Goal: Information Seeking & Learning: Understand process/instructions

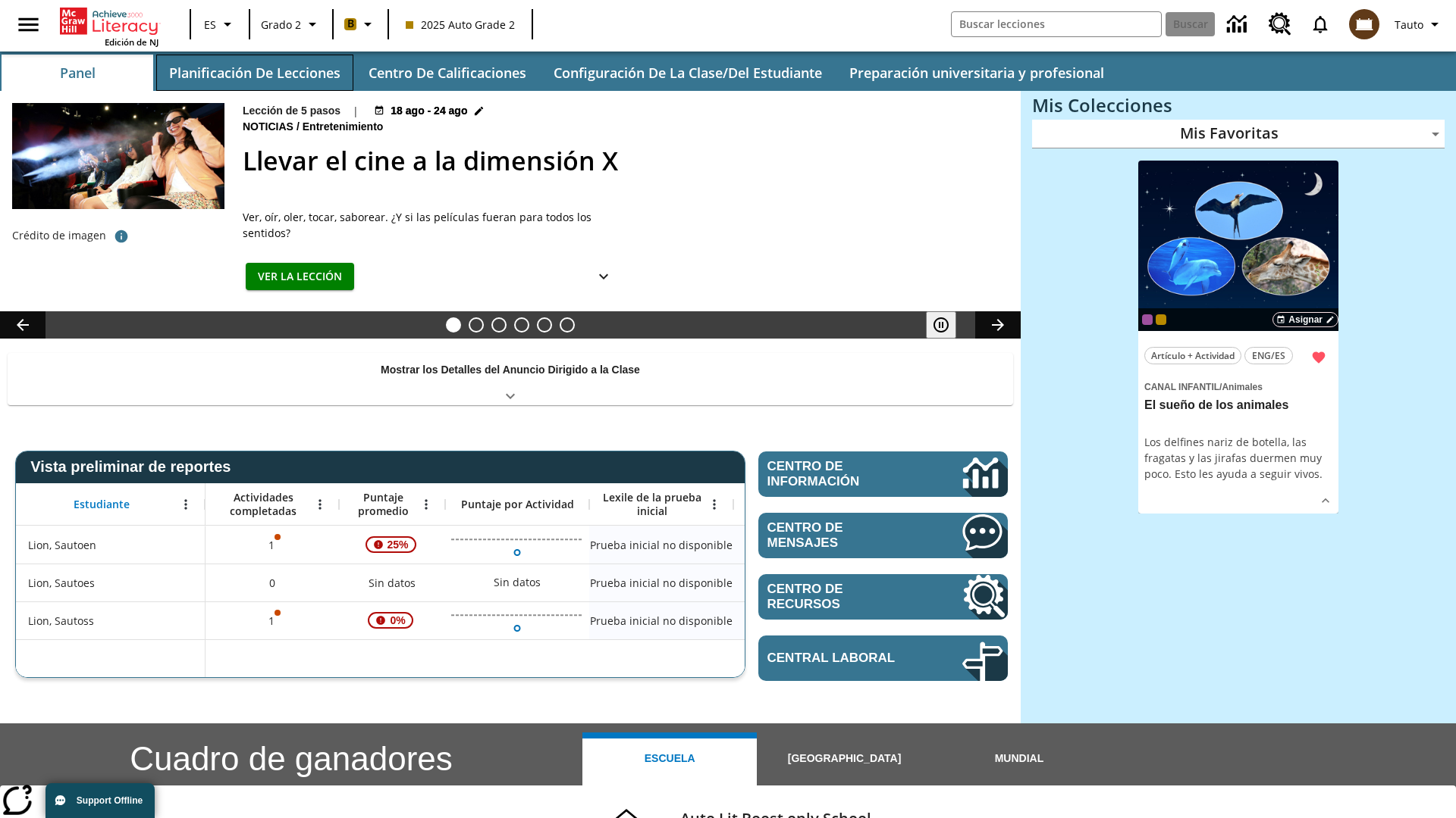
click at [254, 73] on button "Planificación de lecciones" at bounding box center [254, 73] width 197 height 36
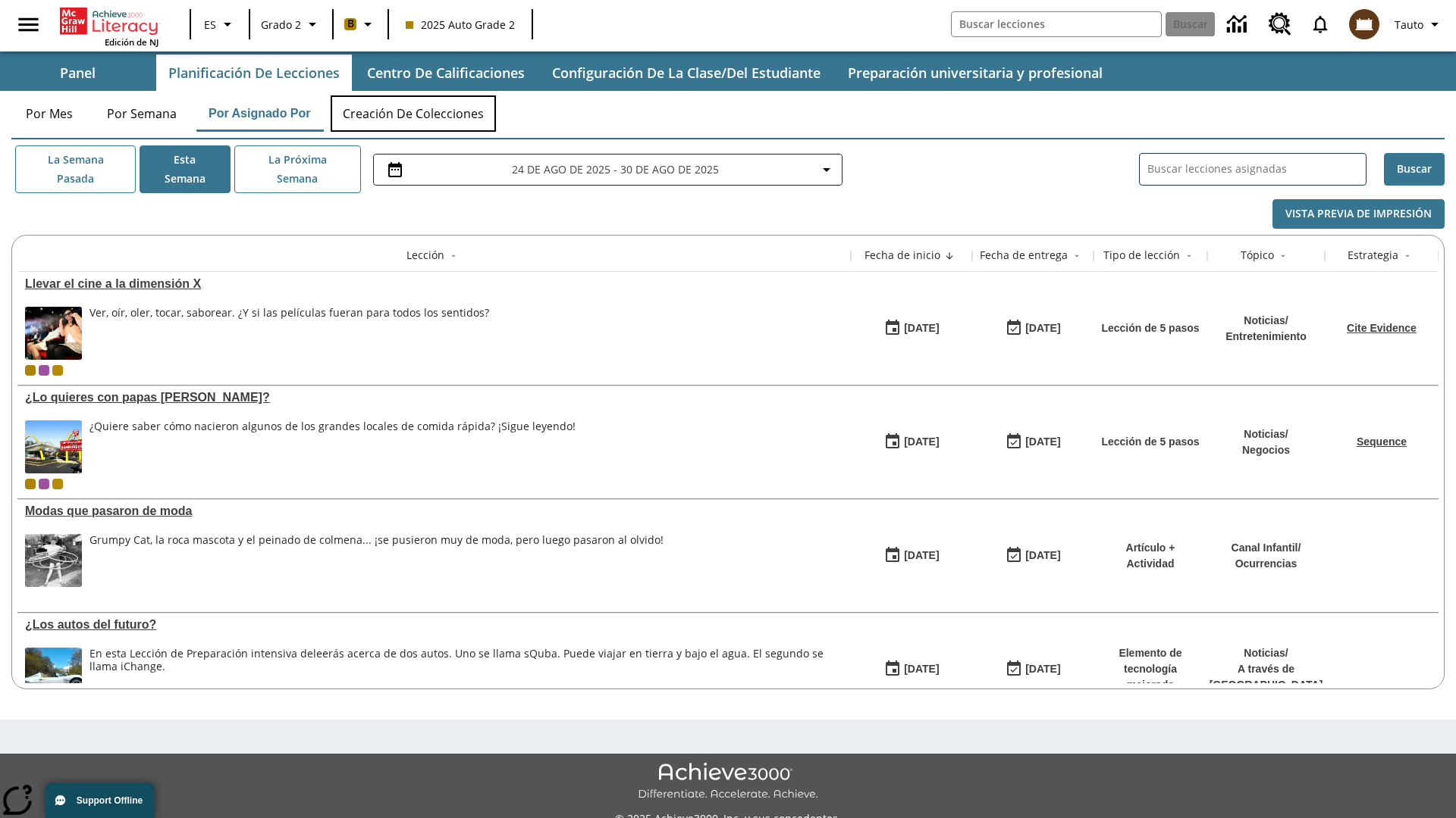
click at [414, 114] on button "Creación de colecciones" at bounding box center [413, 113] width 165 height 36
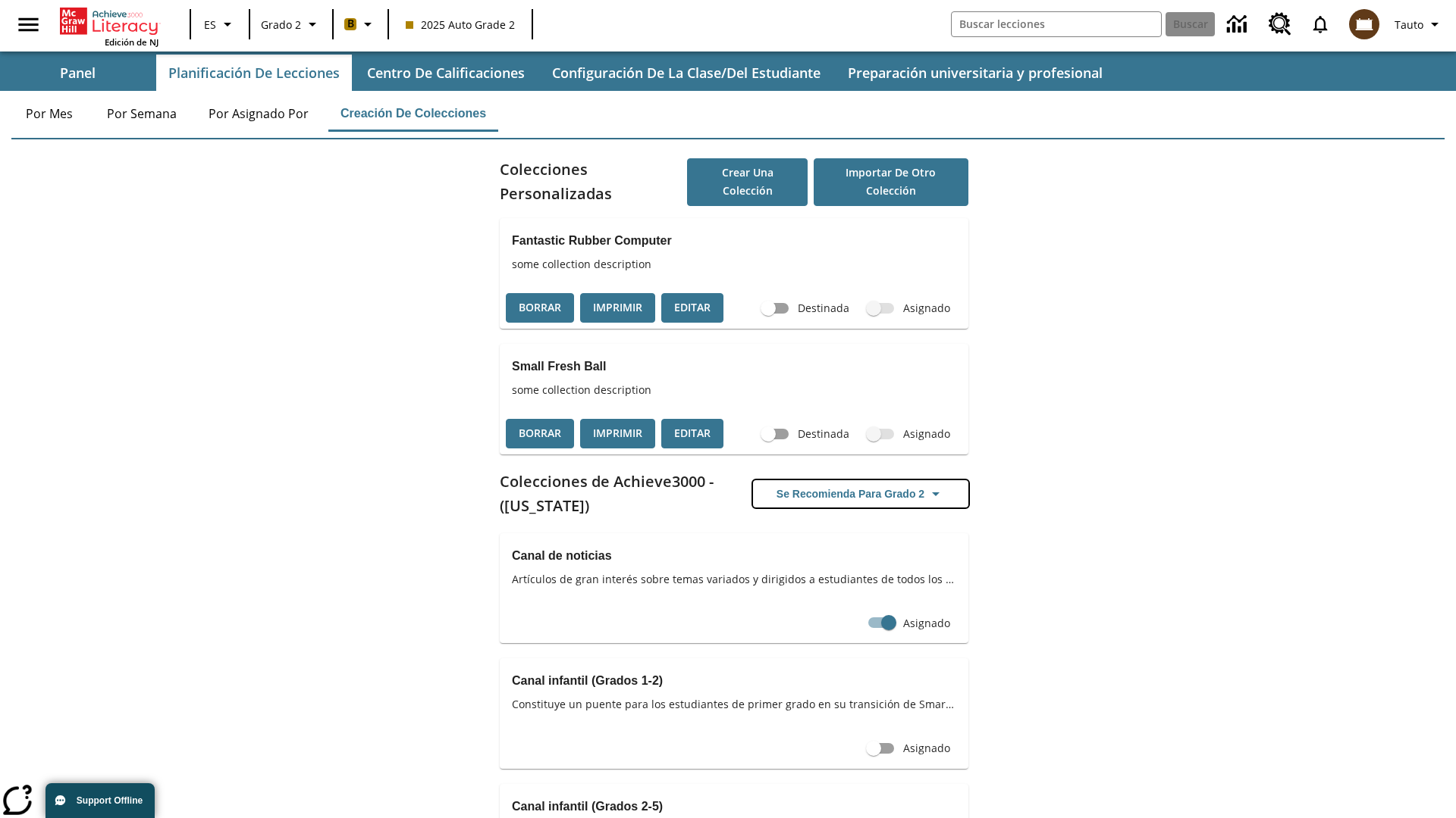
click at [860, 493] on button "Se recomienda para Grado 2" at bounding box center [859, 494] width 215 height 28
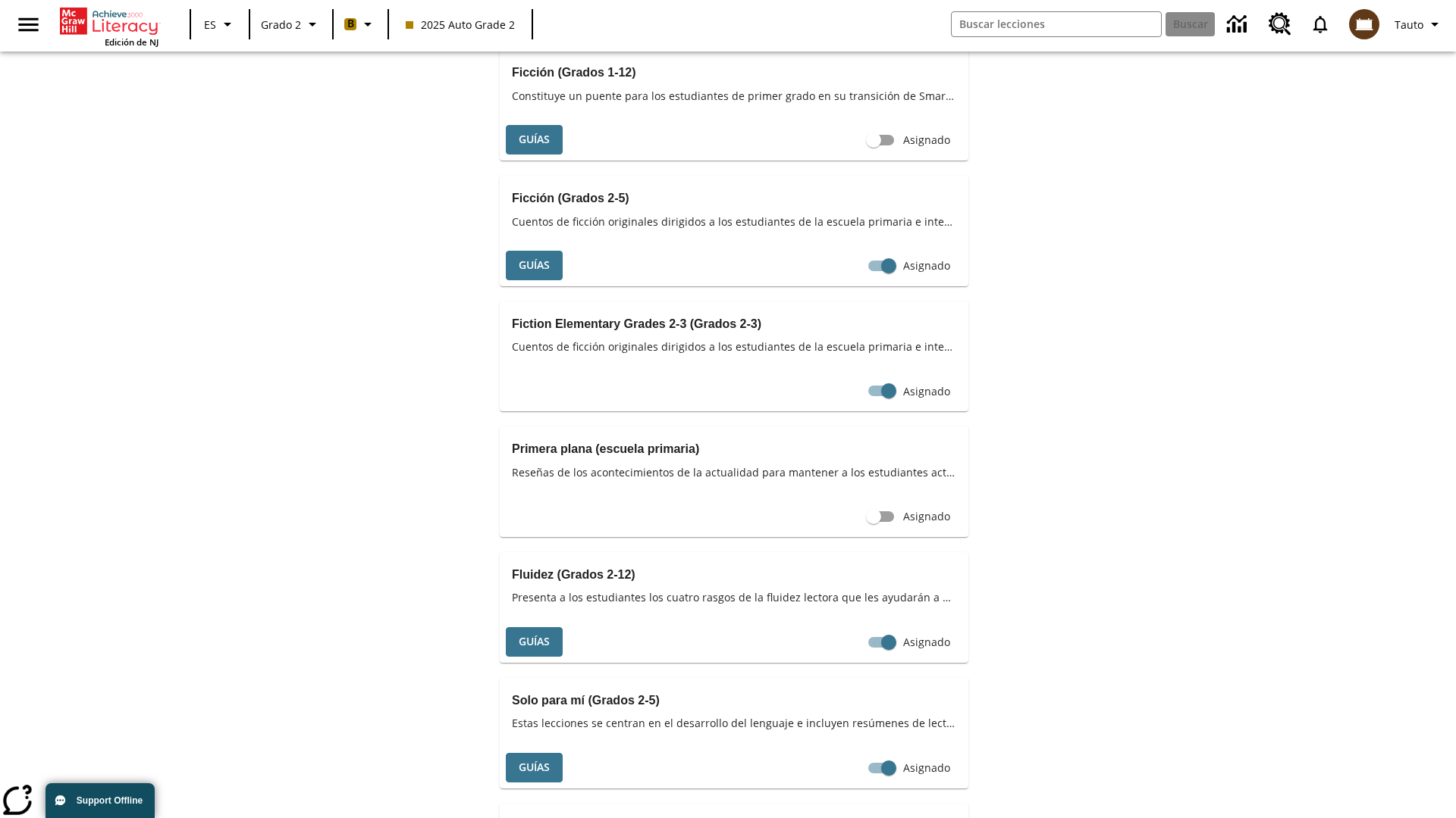
click at [859, 28] on input "Asignado" at bounding box center [889, 14] width 86 height 28
checkbox input "false"
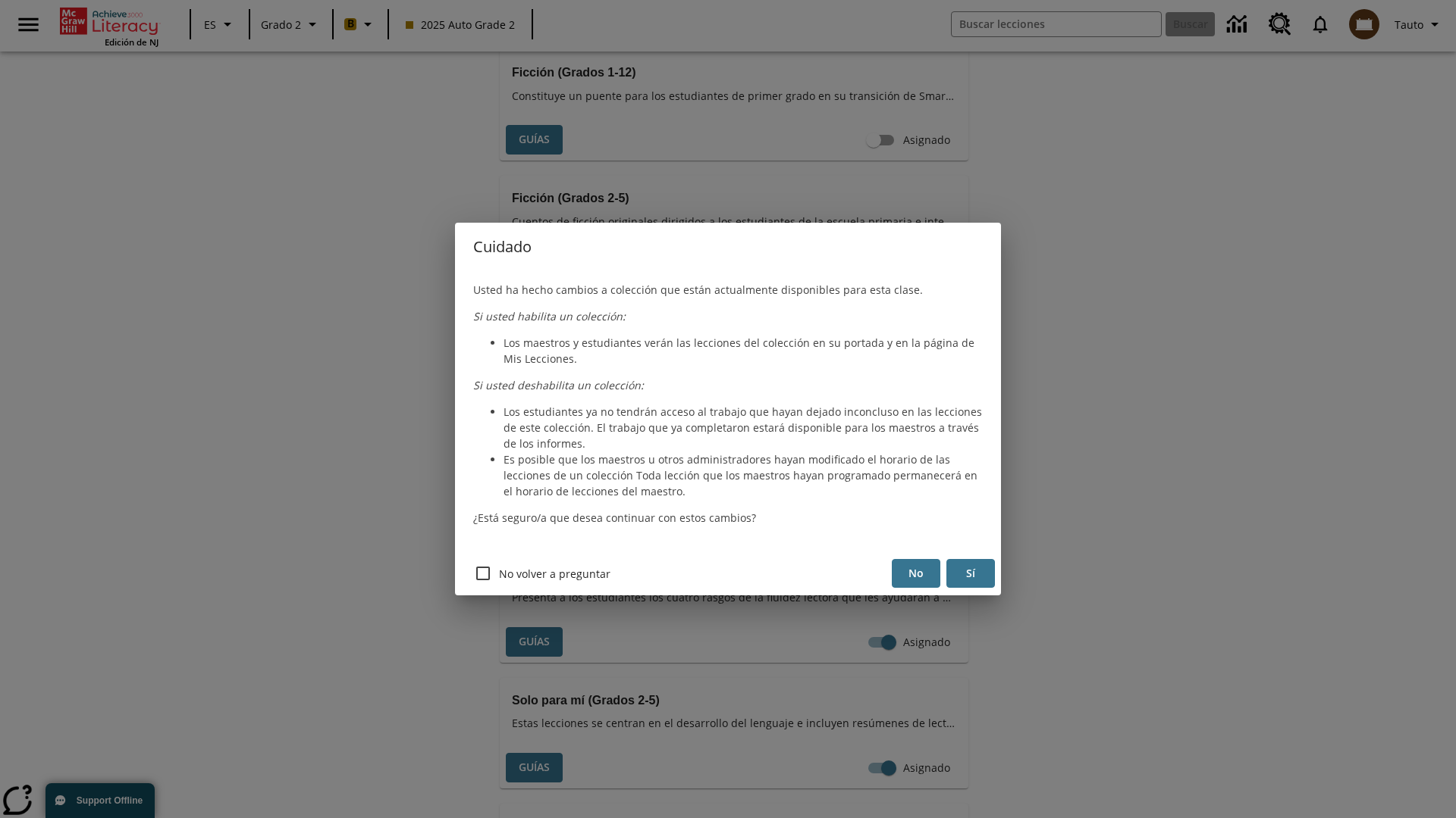
scroll to position [71, 0]
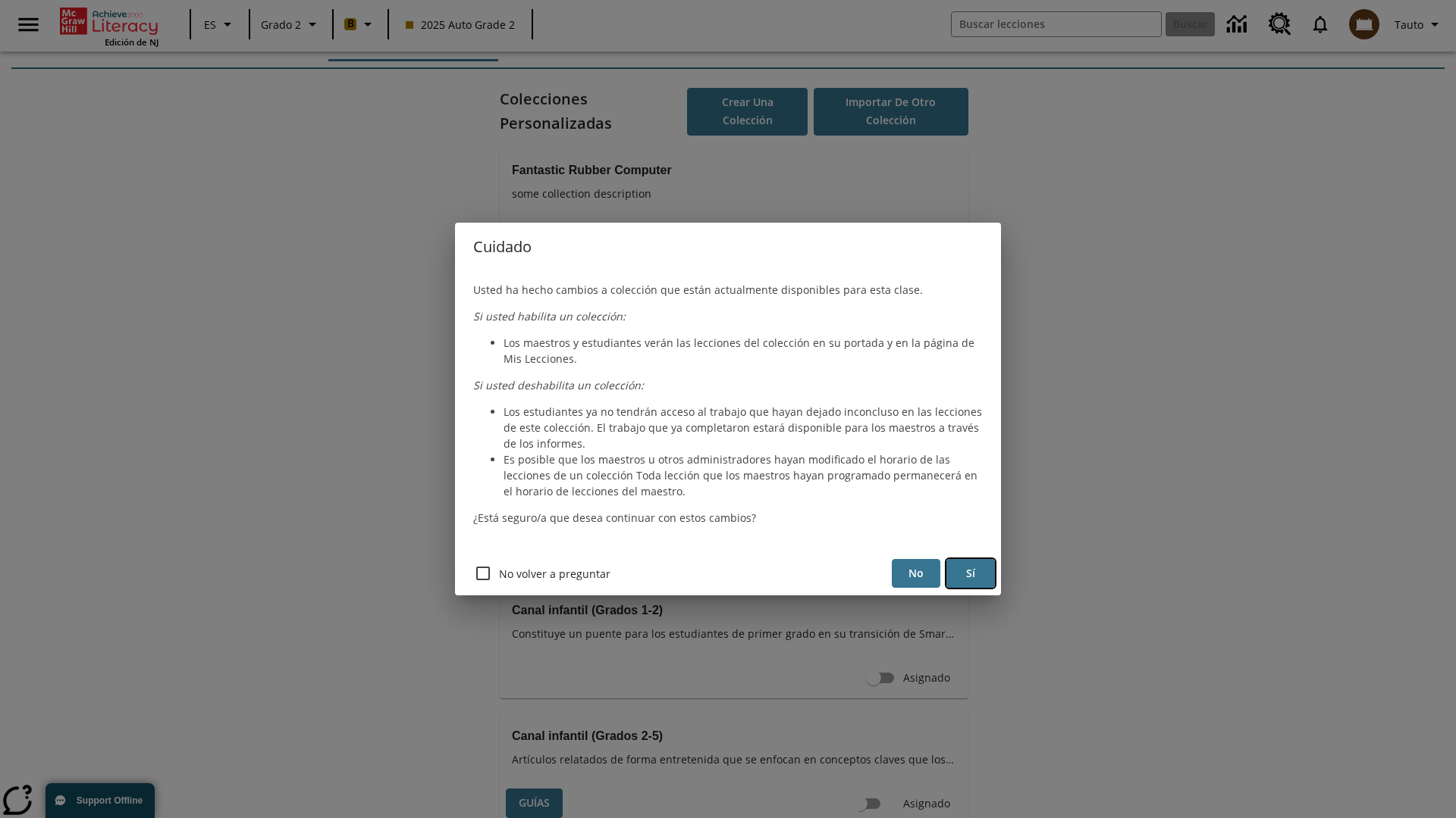
click at [970, 574] on button "Sí" at bounding box center [969, 574] width 48 height 29
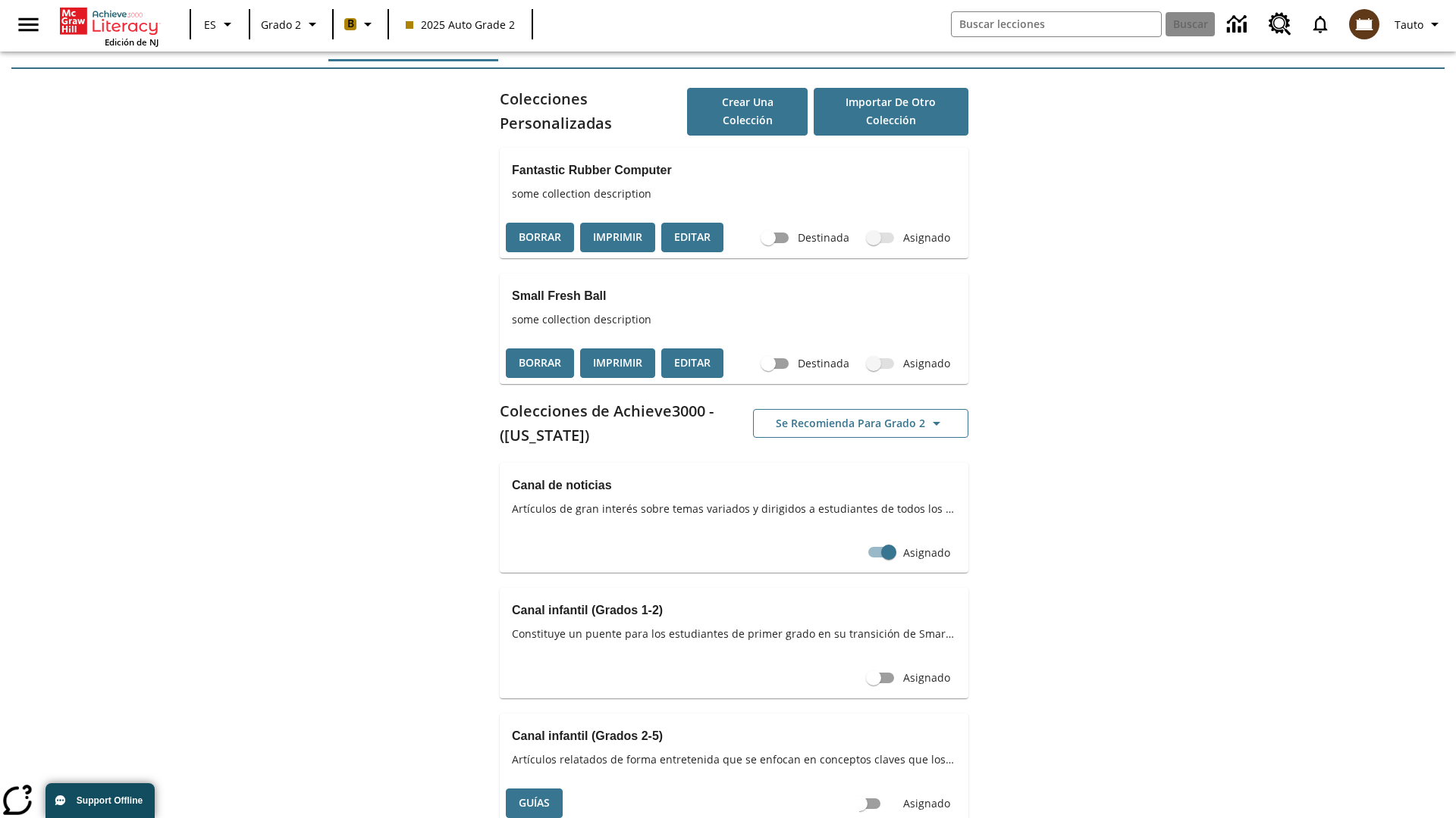
scroll to position [0, 14]
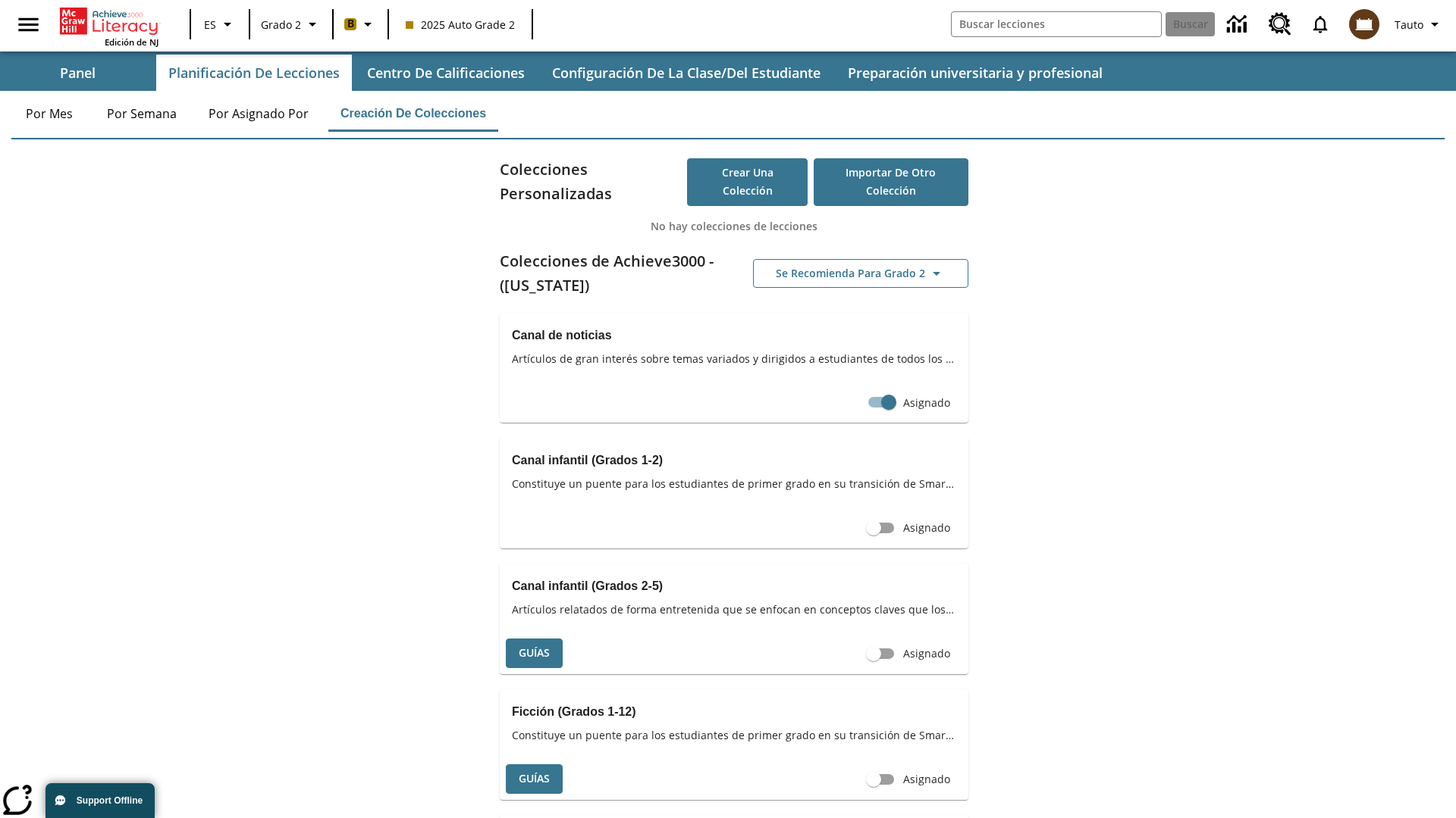
scroll to position [62, 0]
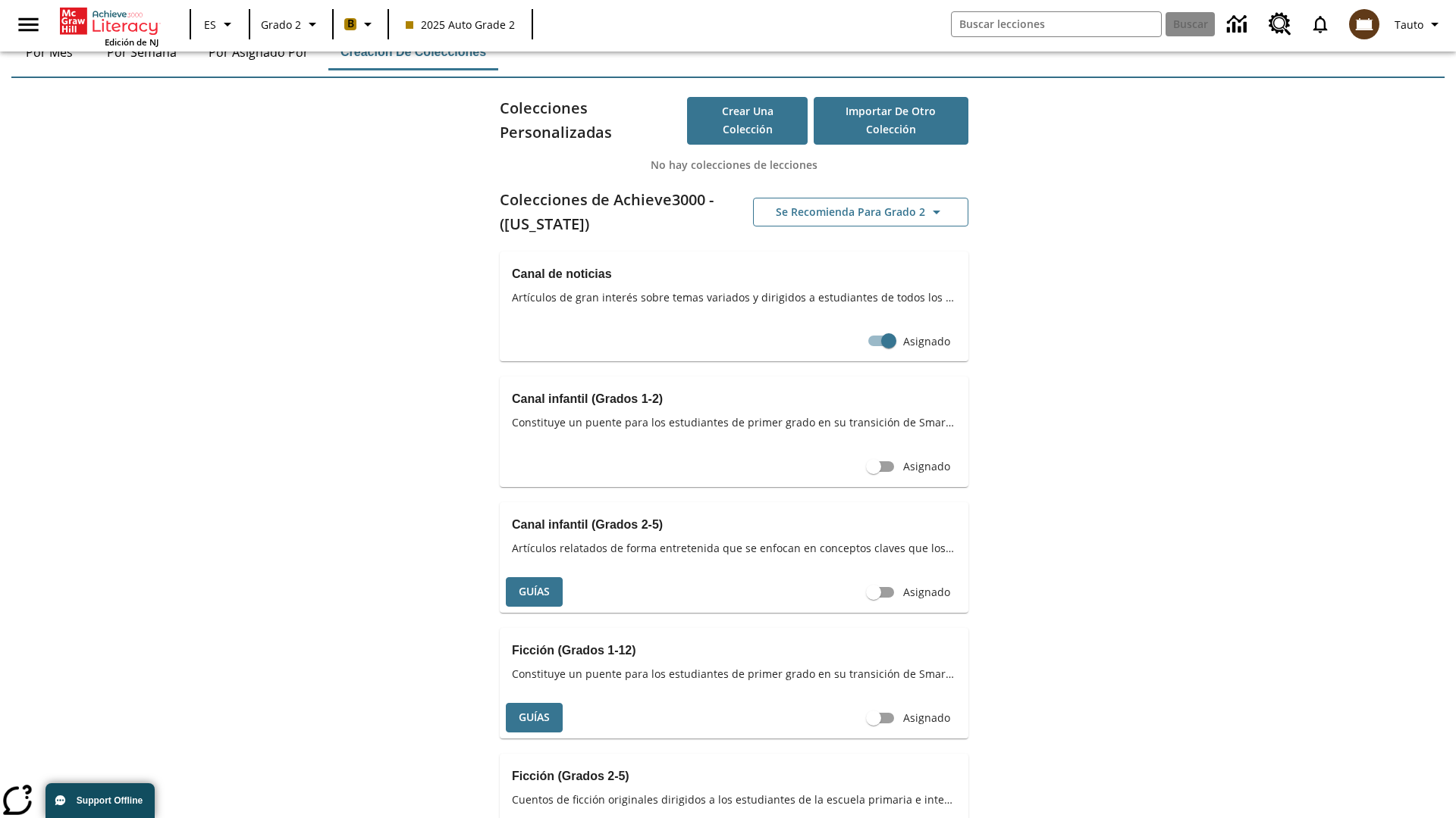
click at [859, 607] on input "Asignado" at bounding box center [873, 592] width 86 height 28
checkbox input "true"
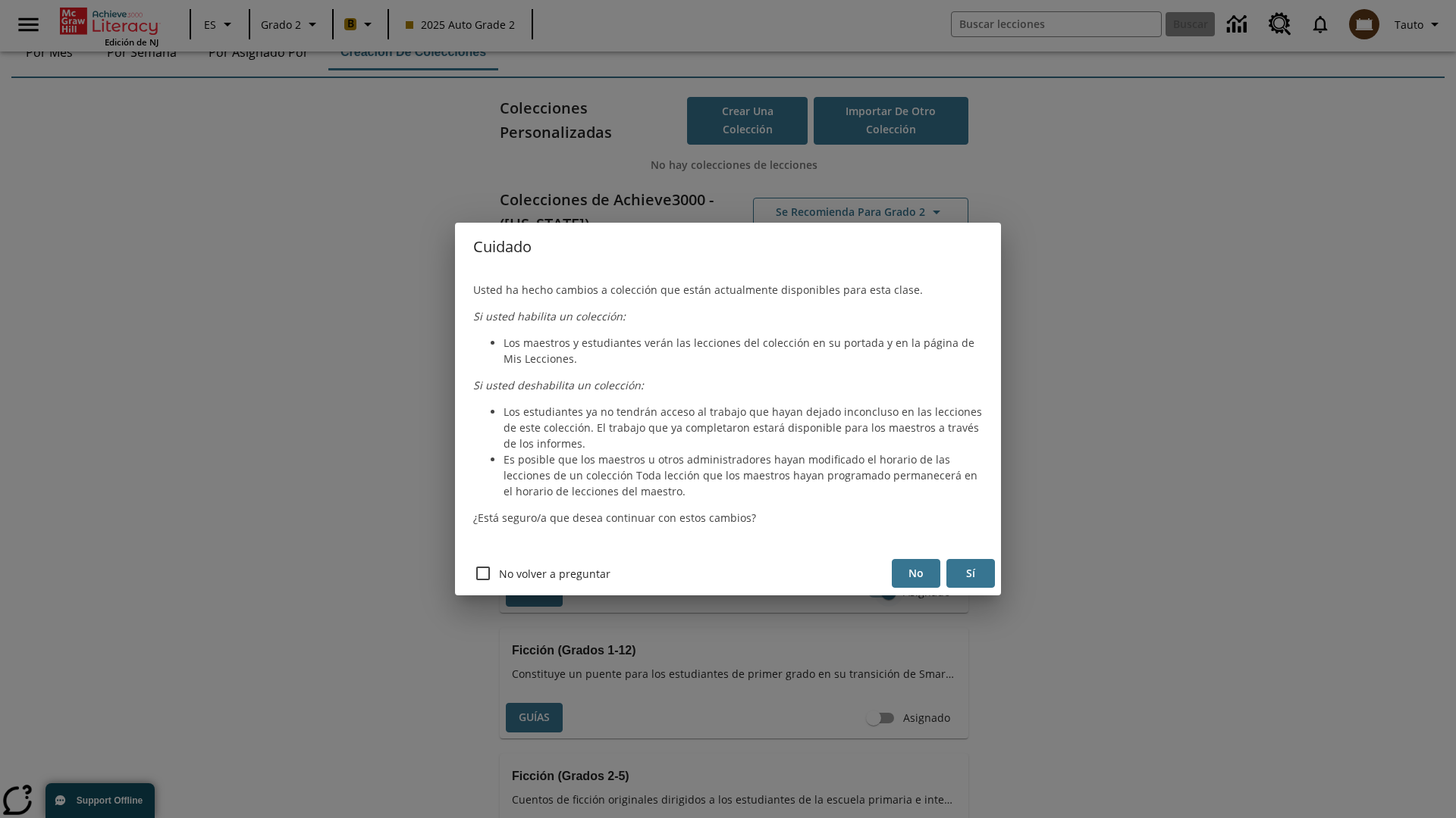
scroll to position [0, 0]
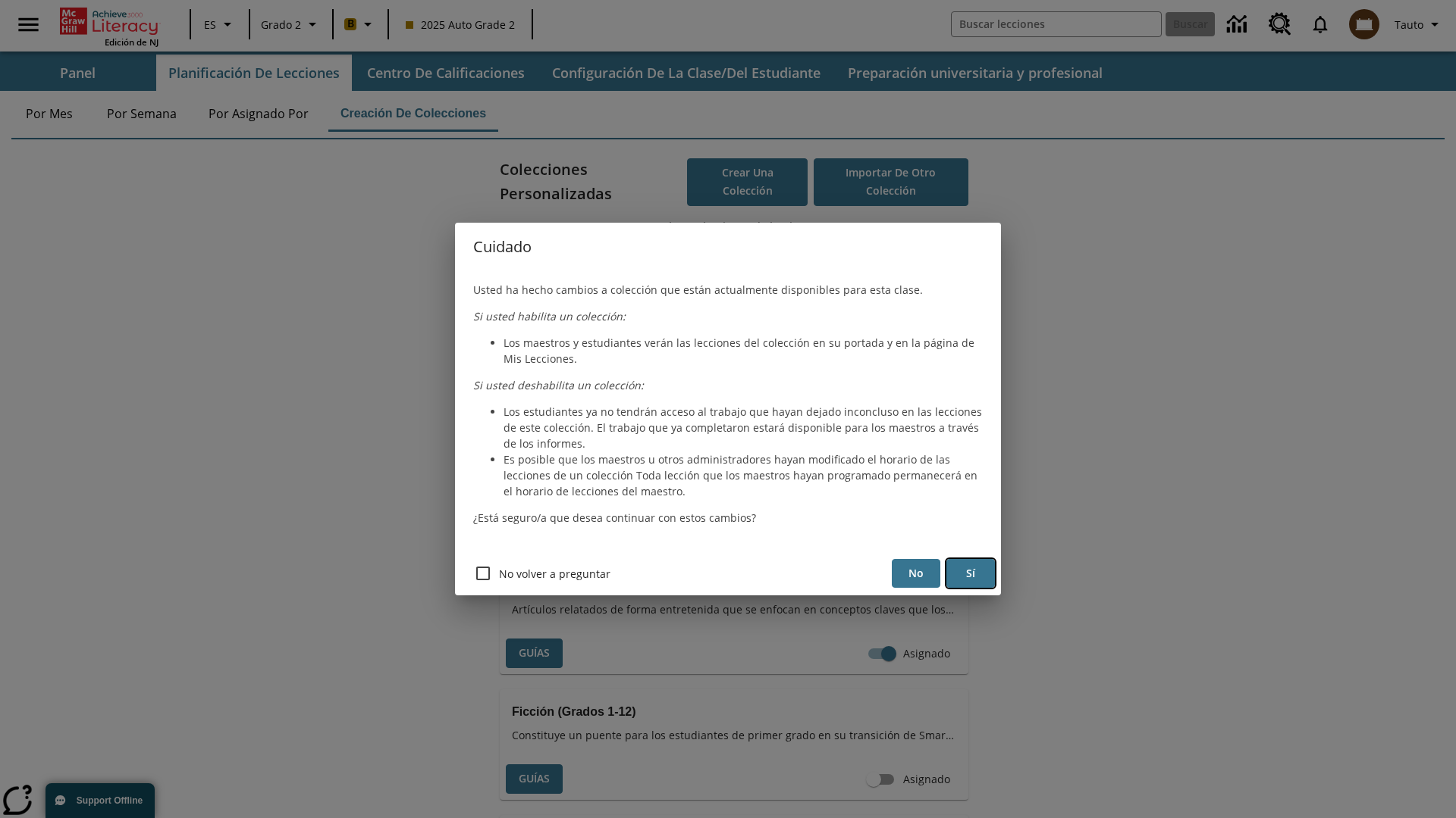
click at [970, 574] on button "Sí" at bounding box center [969, 574] width 48 height 29
